Goal: Use online tool/utility: Utilize a website feature to perform a specific function

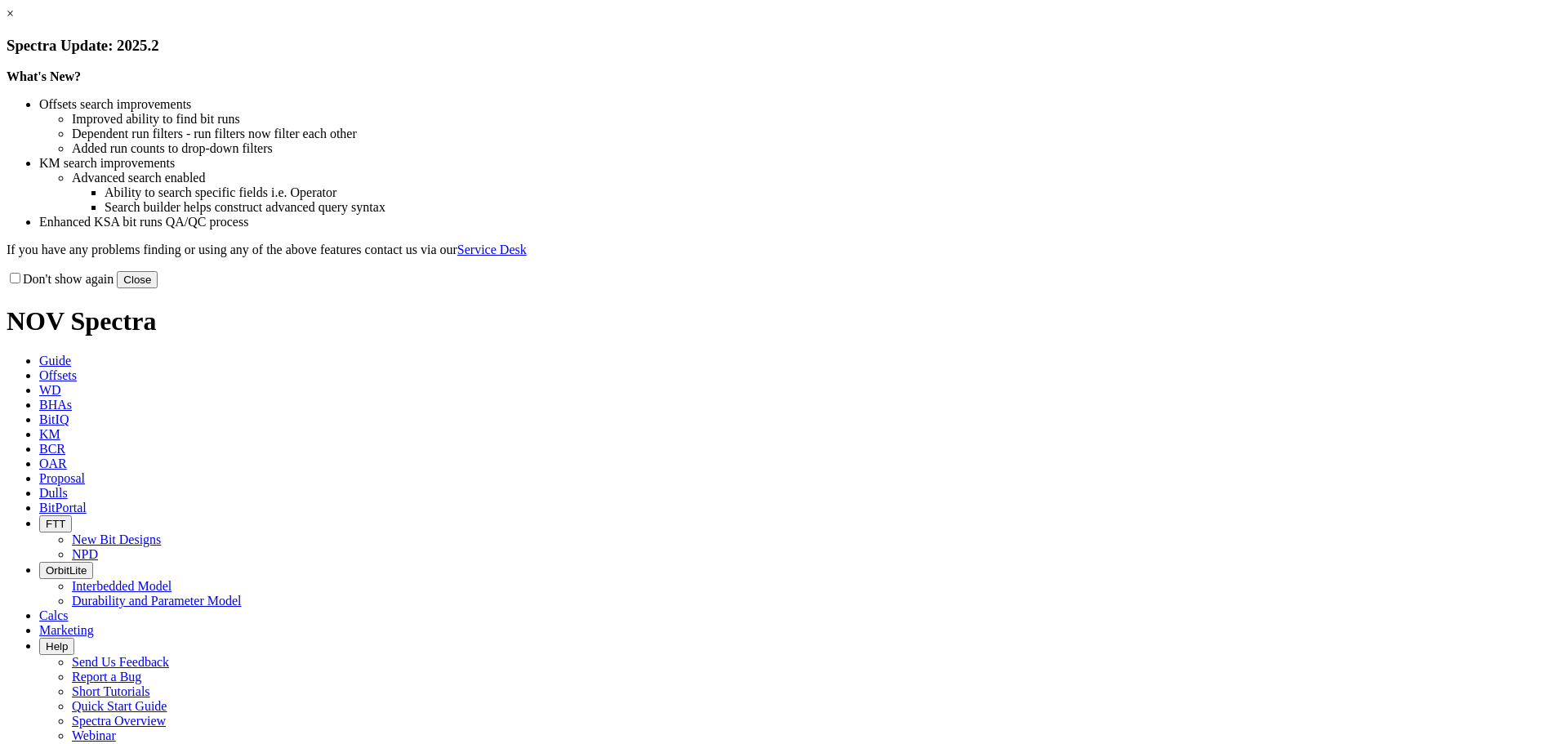
click at [14, 21] on link "×" at bounding box center [10, 13] width 7 height 14
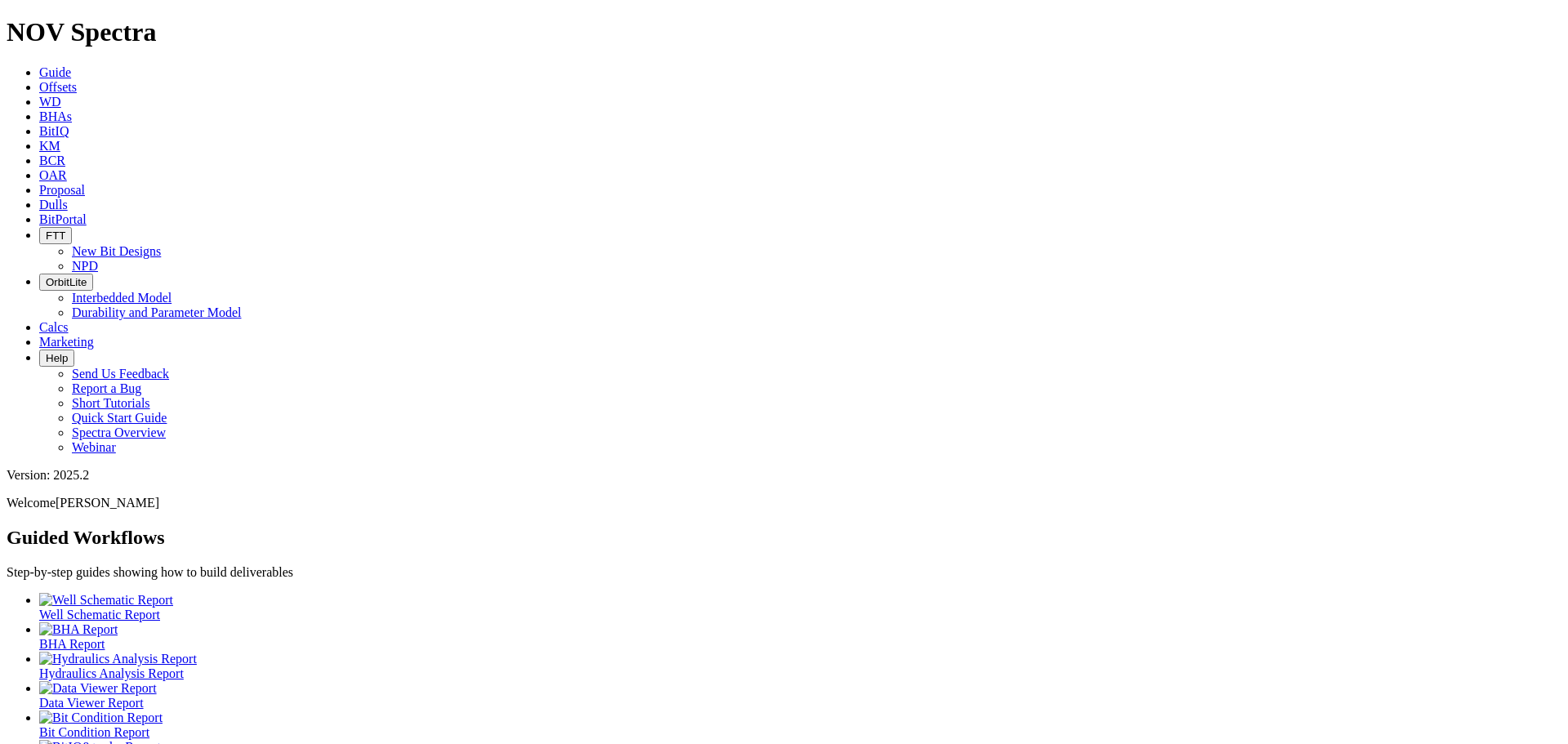
click at [86, 213] on span "BitPortal" at bounding box center [63, 219] width 48 height 14
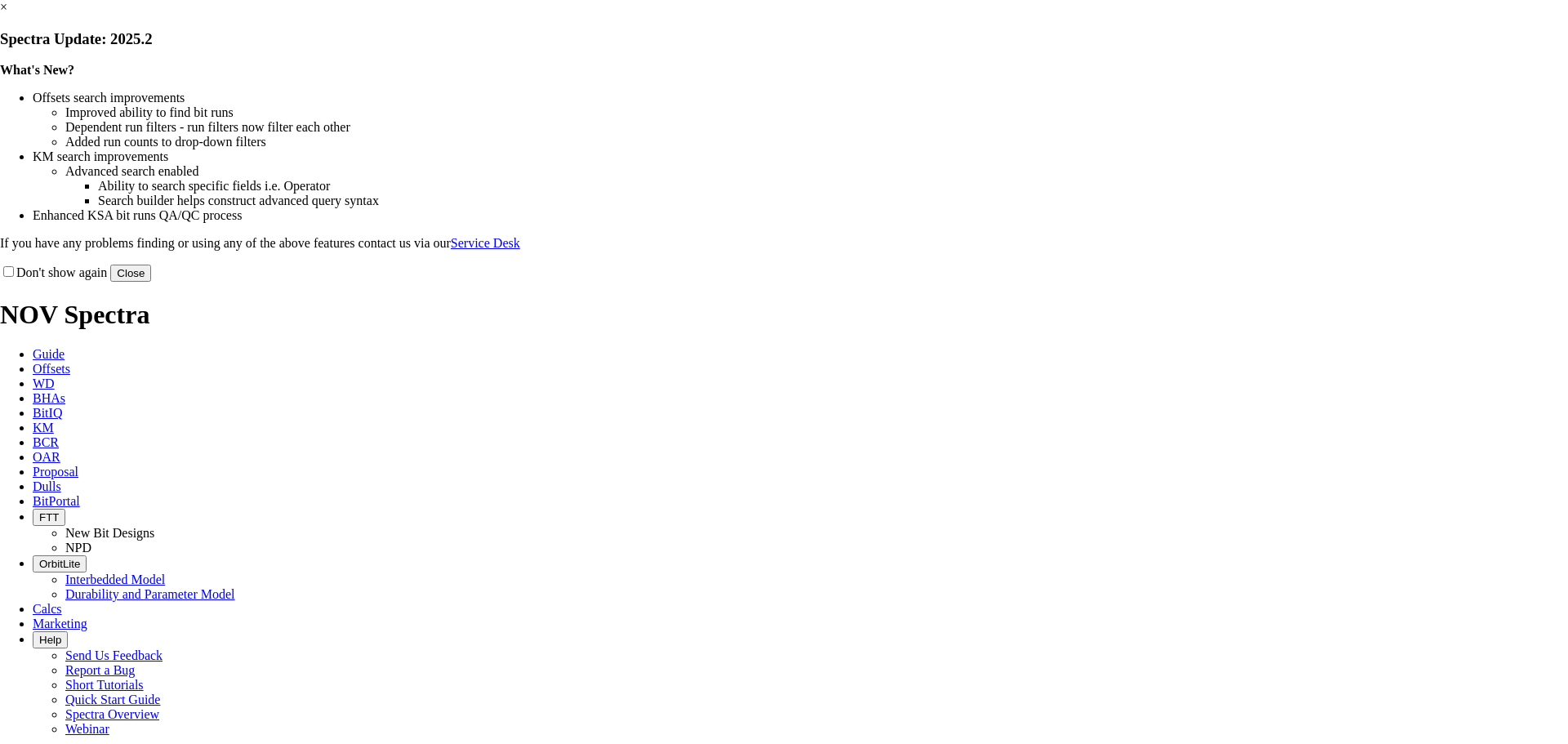
click at [7, 14] on link "×" at bounding box center [3, 7] width 7 height 14
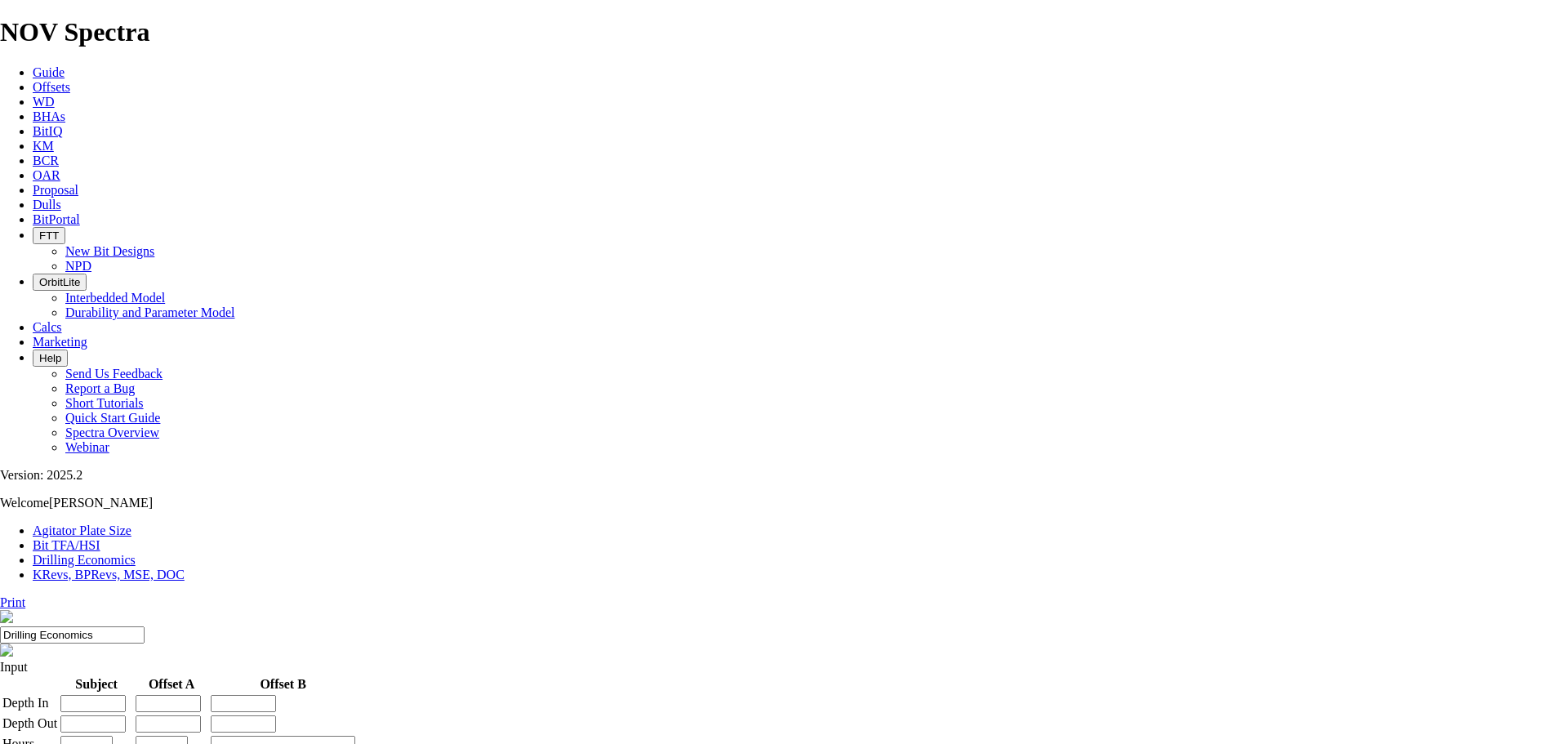
click at [144, 627] on input "Drilling Economics" at bounding box center [72, 635] width 144 height 17
click at [100, 539] on link "Bit TFA/HSI" at bounding box center [66, 545] width 68 height 14
click at [99, 524] on link "Agitator Plate Size" at bounding box center [82, 530] width 99 height 14
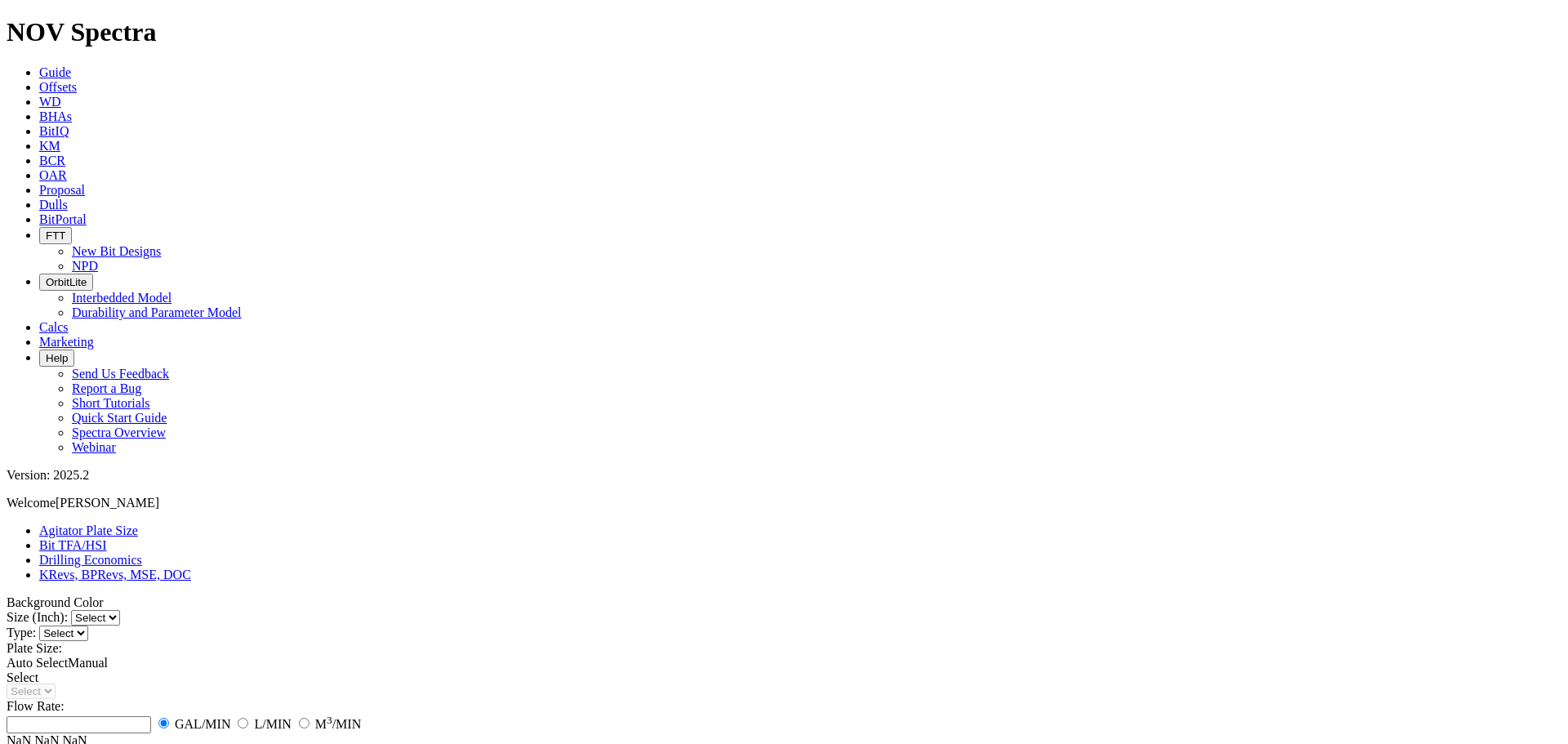
click at [191, 568] on link "KRevs, BPRevs, MSE, DOC" at bounding box center [115, 575] width 152 height 14
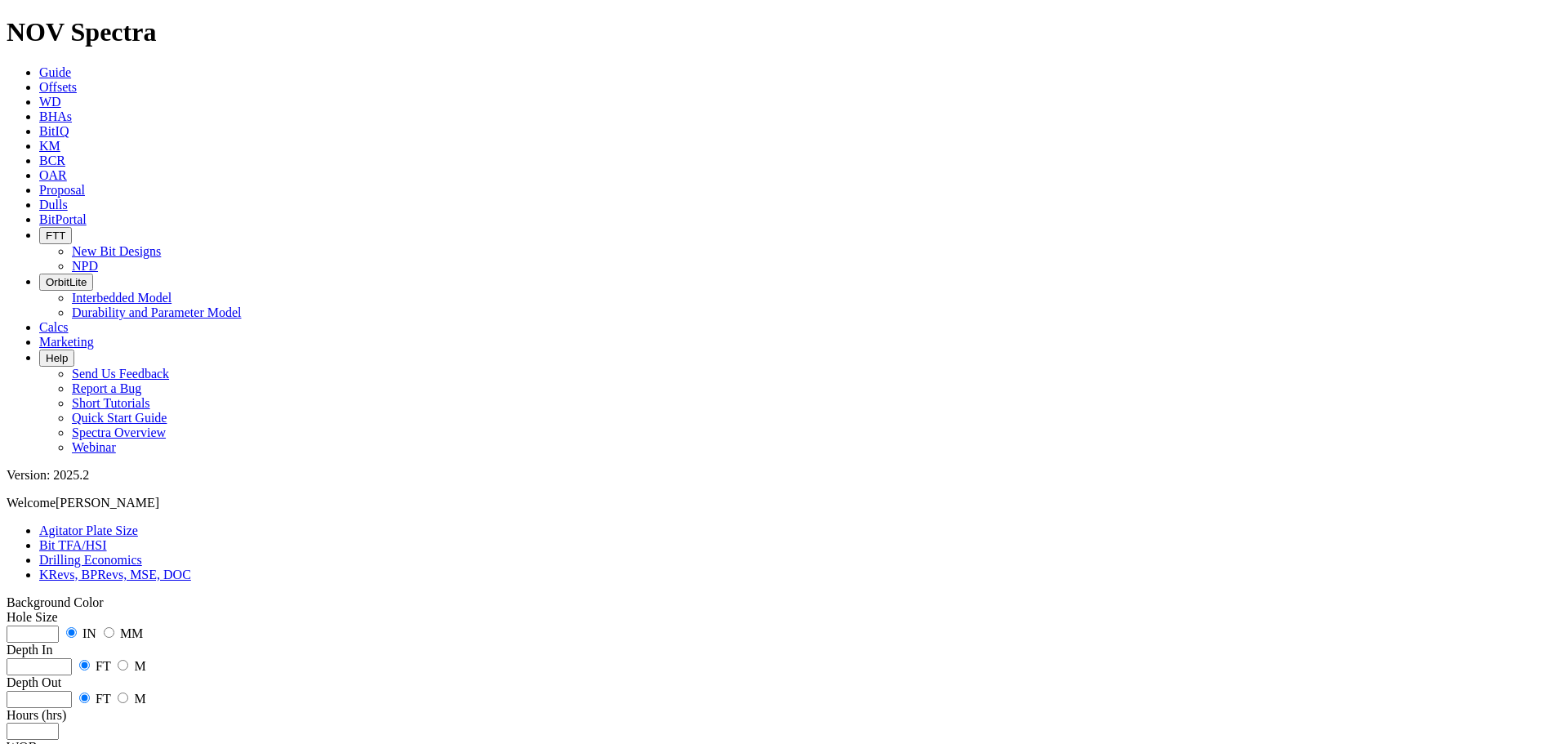
click at [59, 626] on input "number" at bounding box center [33, 634] width 53 height 17
type input "17.5"
type input "2500"
click at [117, 660] on input "radio" at bounding box center [122, 665] width 11 height 11
radio input "true"
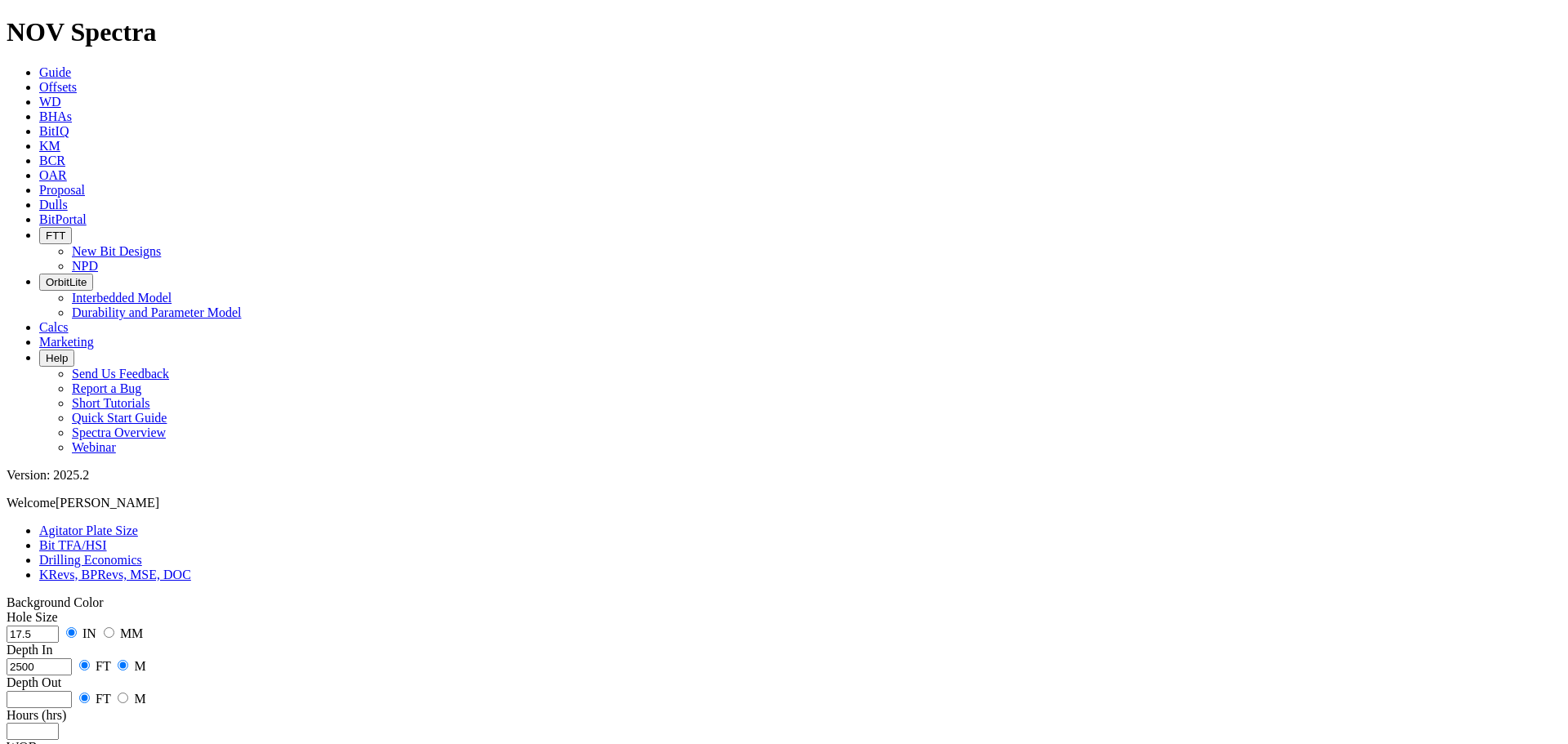
radio input "false"
radio input "true"
type input "2930"
type input "55"
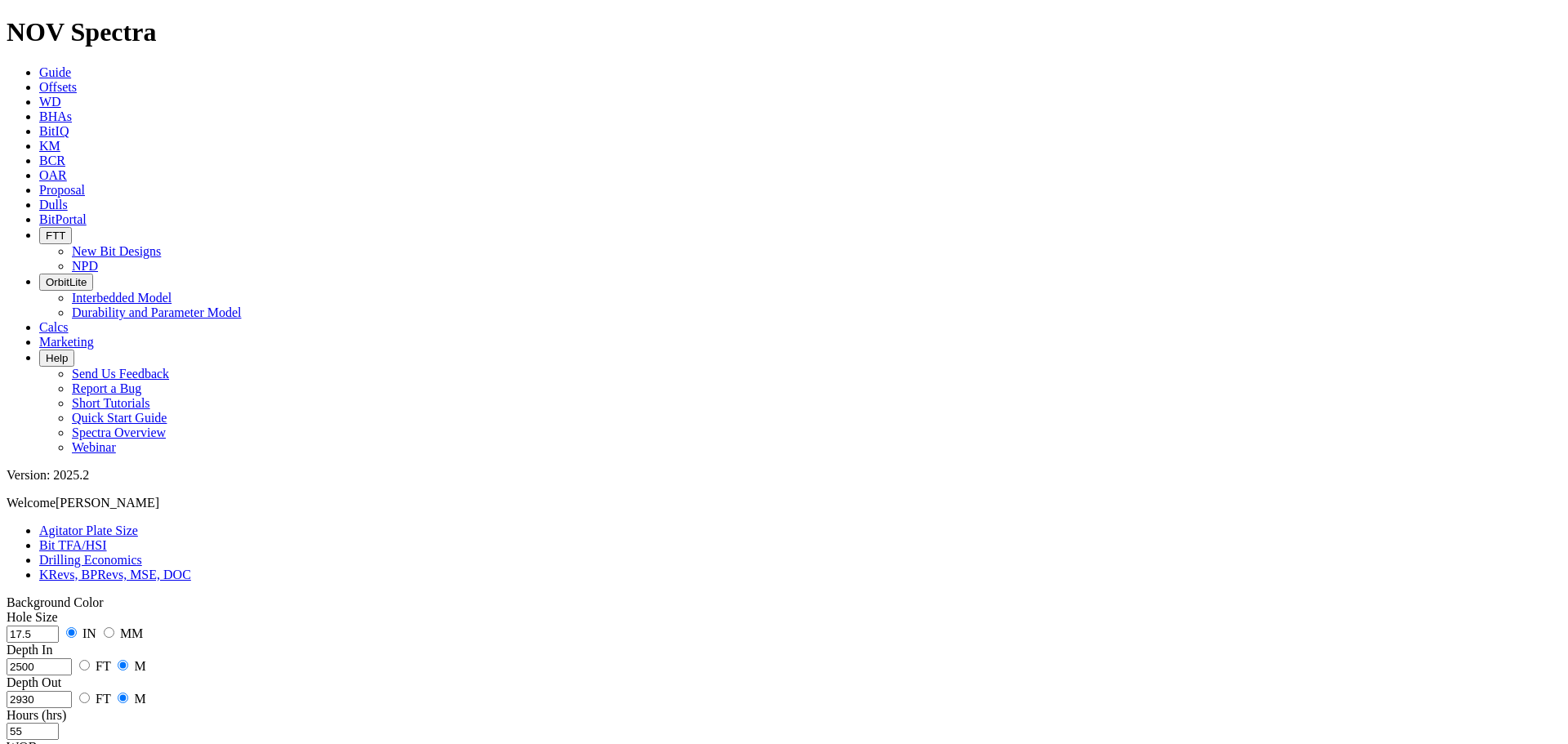
type input "35"
type input "80"
type input "6"
type input "750"
type input "0"
